Goal: Navigation & Orientation: Find specific page/section

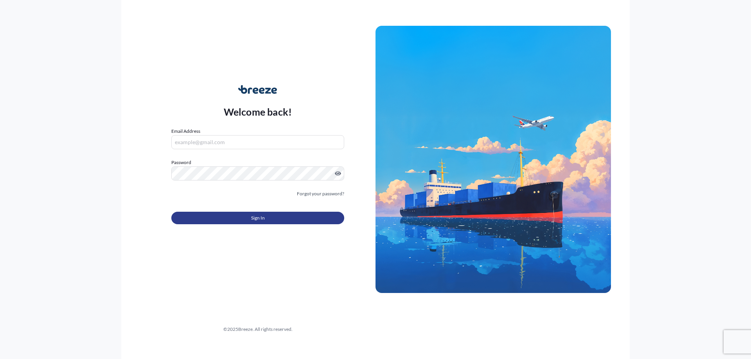
type input "[PERSON_NAME][DOMAIN_NAME][EMAIL_ADDRESS][PERSON_NAME][DOMAIN_NAME]"
click at [273, 215] on button "Sign In" at bounding box center [257, 218] width 173 height 13
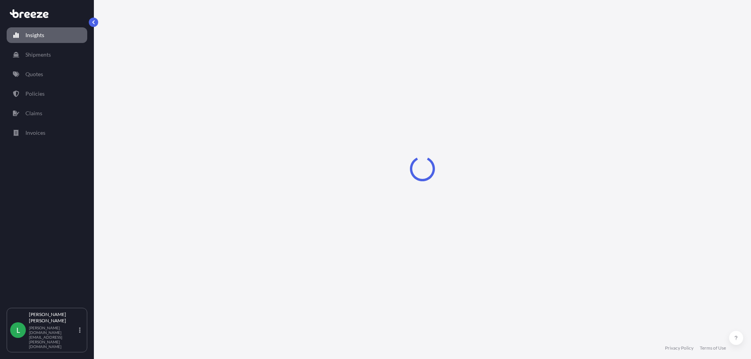
select select "2025"
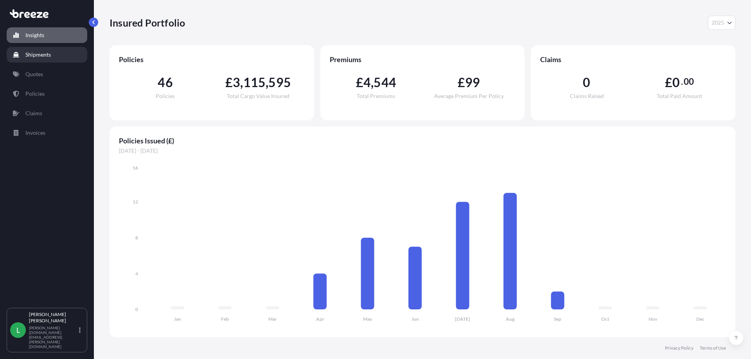
click at [39, 55] on p "Shipments" at bounding box center [37, 55] width 25 height 8
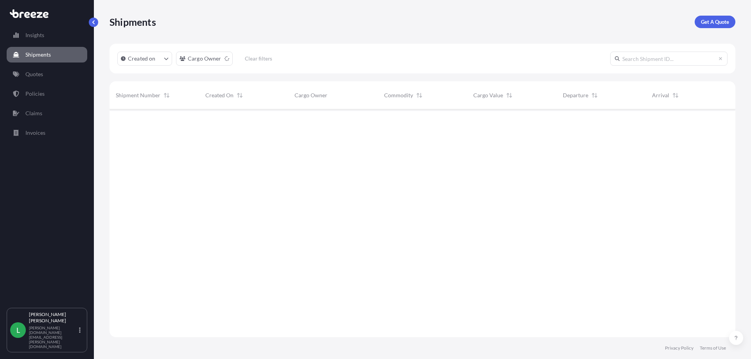
scroll to position [250, 620]
click at [41, 90] on link "Policies" at bounding box center [47, 94] width 81 height 16
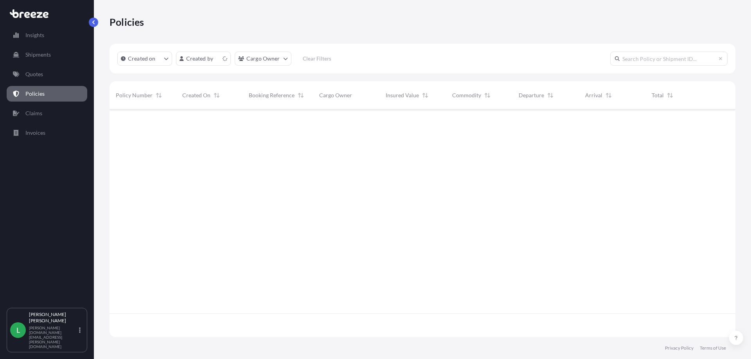
scroll to position [226, 620]
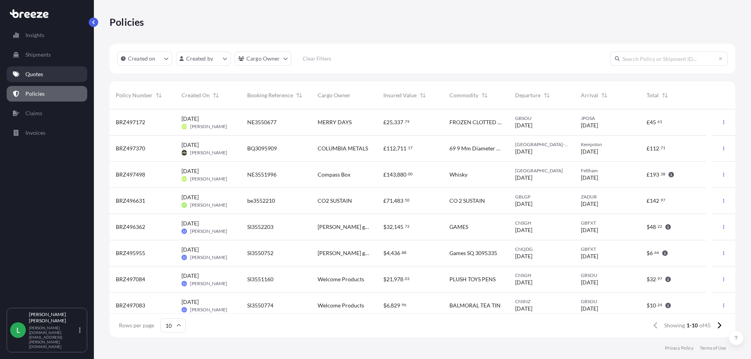
click at [33, 77] on p "Quotes" at bounding box center [34, 74] width 18 height 8
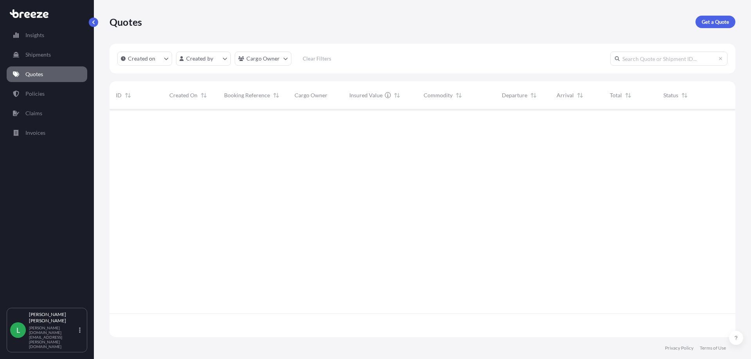
scroll to position [226, 620]
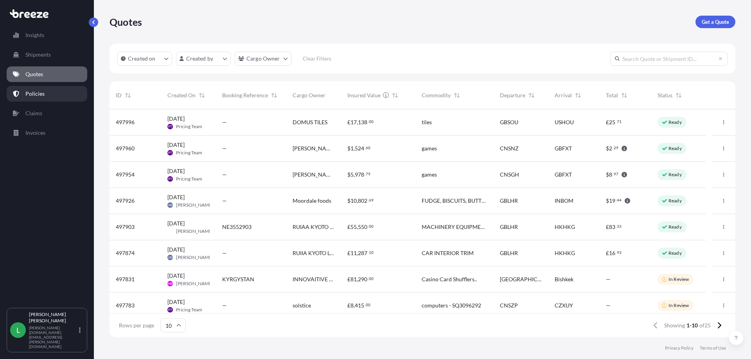
click at [34, 95] on p "Policies" at bounding box center [34, 94] width 19 height 8
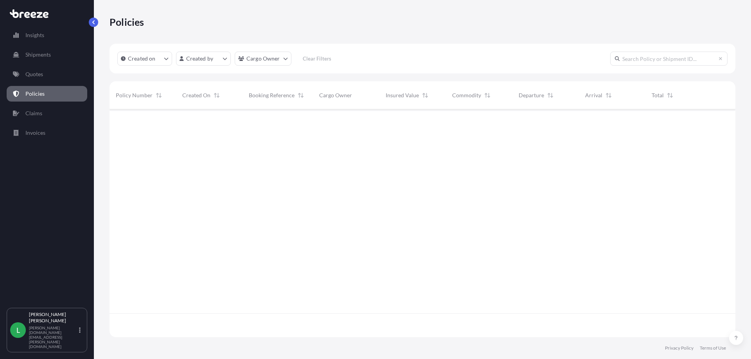
scroll to position [226, 620]
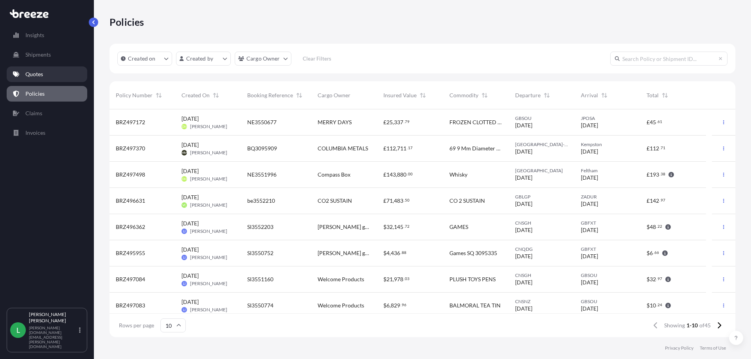
click at [31, 72] on p "Quotes" at bounding box center [34, 74] width 18 height 8
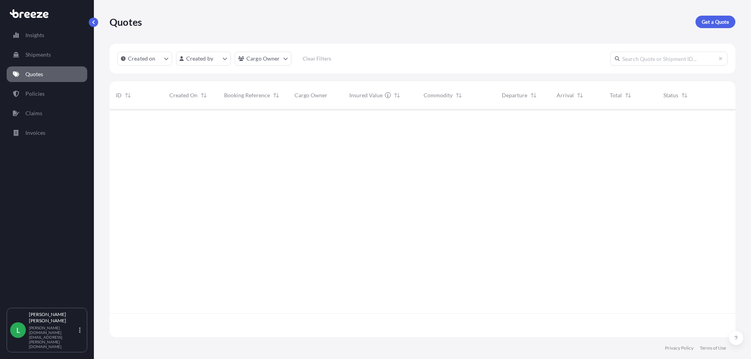
scroll to position [226, 620]
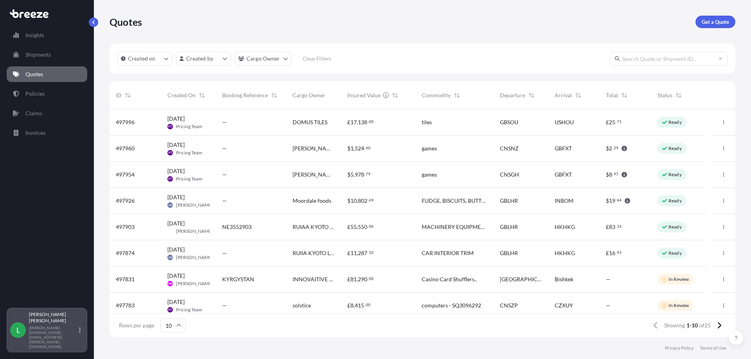
click at [33, 324] on p "[PERSON_NAME]" at bounding box center [53, 318] width 48 height 13
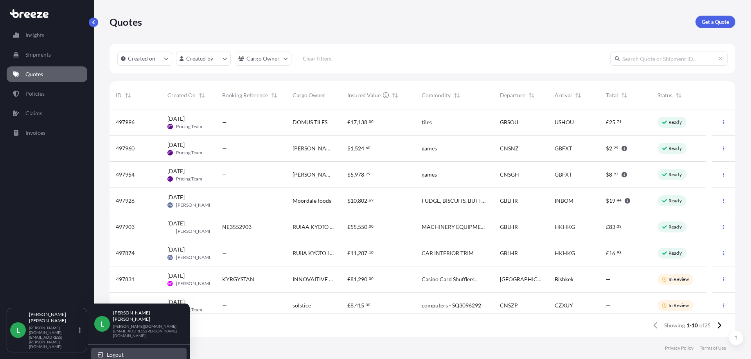
click at [110, 351] on span "Logout" at bounding box center [115, 355] width 17 height 8
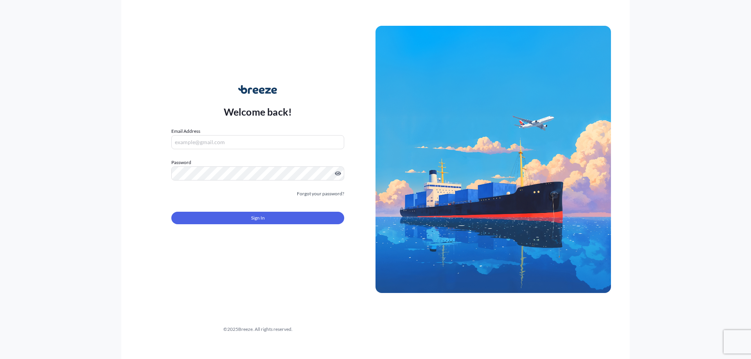
type input "[PERSON_NAME][DOMAIN_NAME][EMAIL_ADDRESS][PERSON_NAME][DOMAIN_NAME]"
